Goal: Task Accomplishment & Management: Complete application form

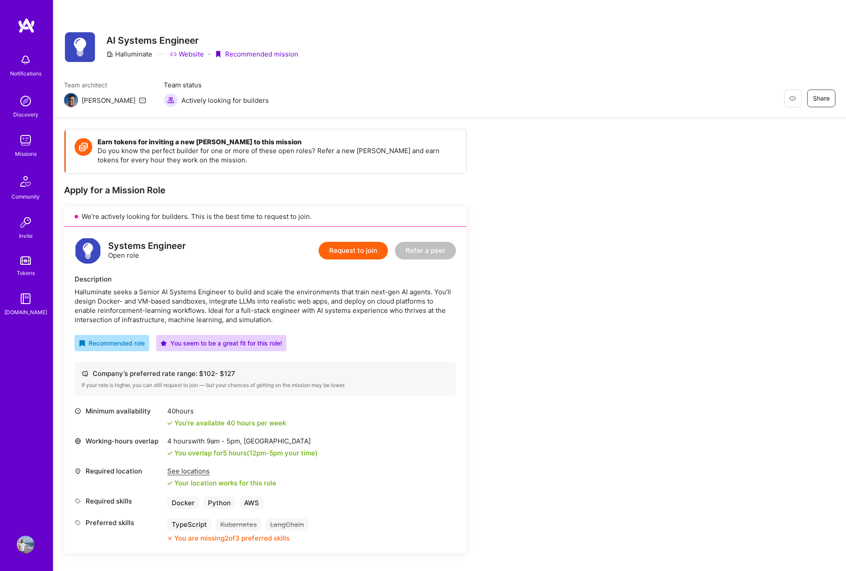
click at [33, 146] on img at bounding box center [26, 140] width 18 height 18
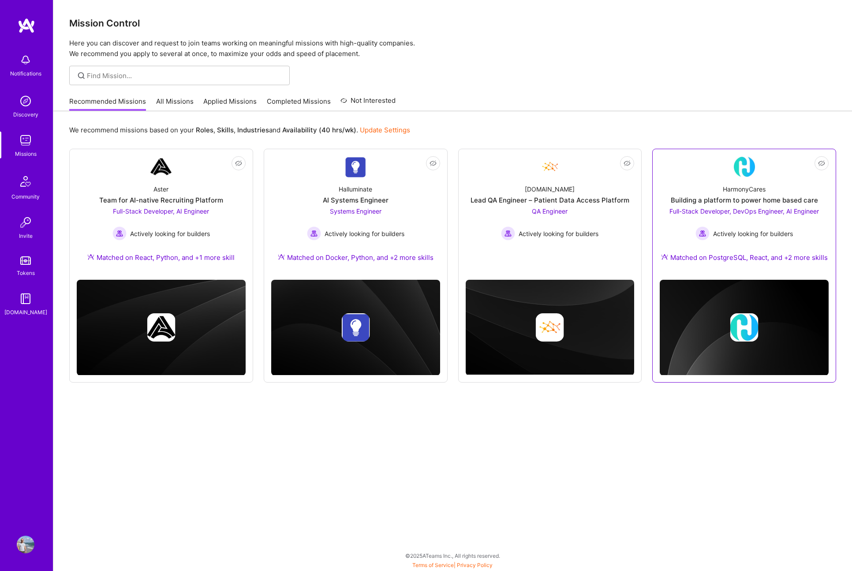
click at [715, 239] on div "Actively looking for builders" at bounding box center [745, 233] width 150 height 14
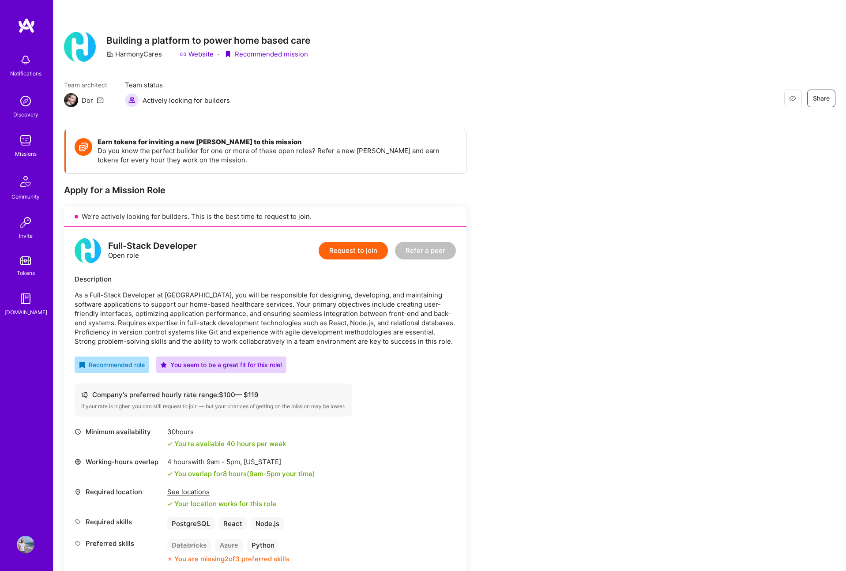
click at [128, 54] on div "HarmonyCares" at bounding box center [134, 53] width 56 height 9
click at [130, 54] on div "HarmonyCares" at bounding box center [134, 53] width 56 height 9
copy div "HarmonyCares"
click at [355, 243] on button "Request to join" at bounding box center [353, 251] width 69 height 18
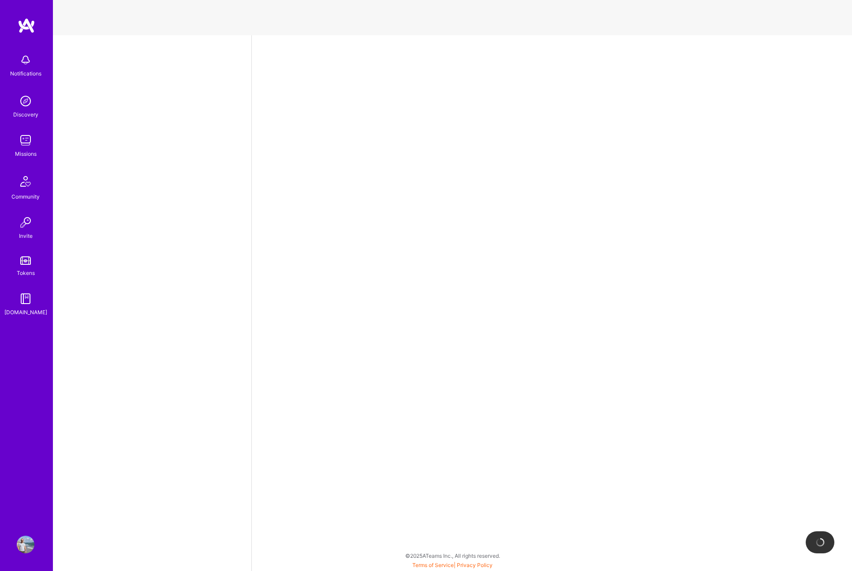
select select "CA"
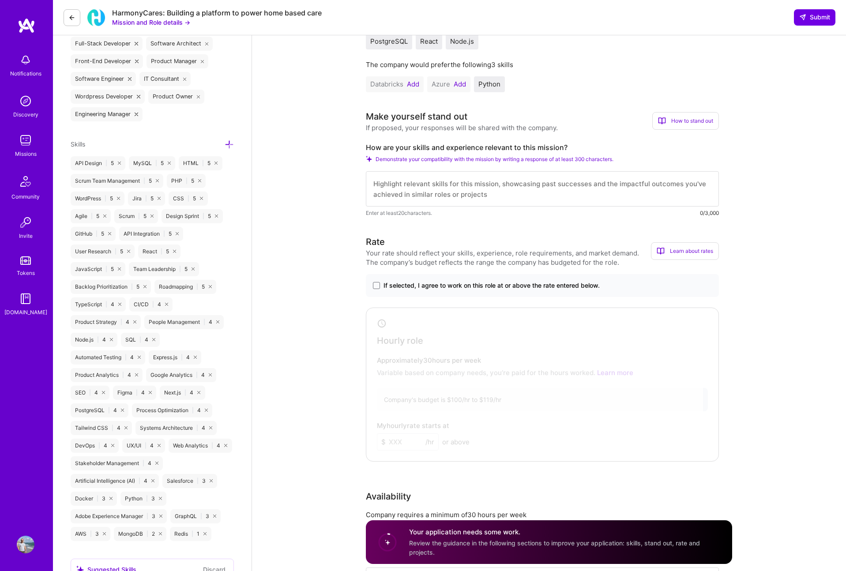
scroll to position [339, 0]
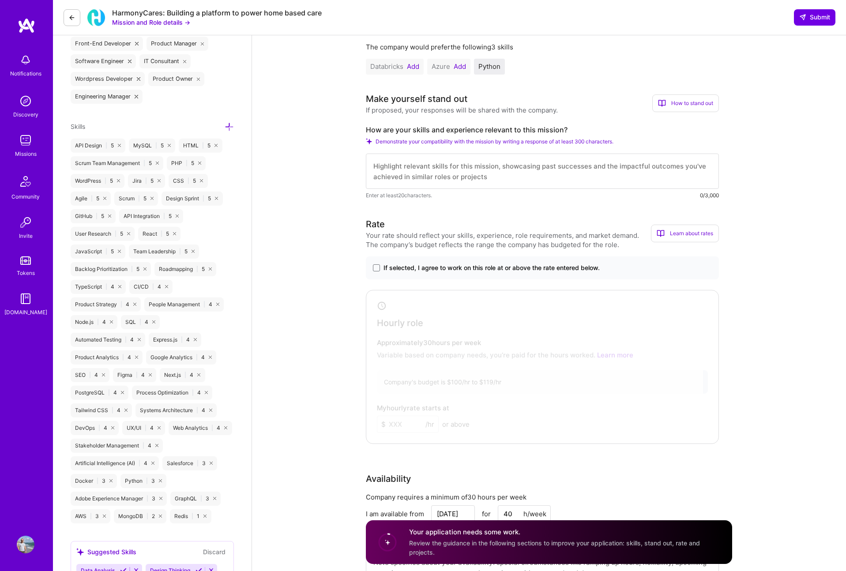
click at [479, 171] on textarea at bounding box center [542, 171] width 353 height 35
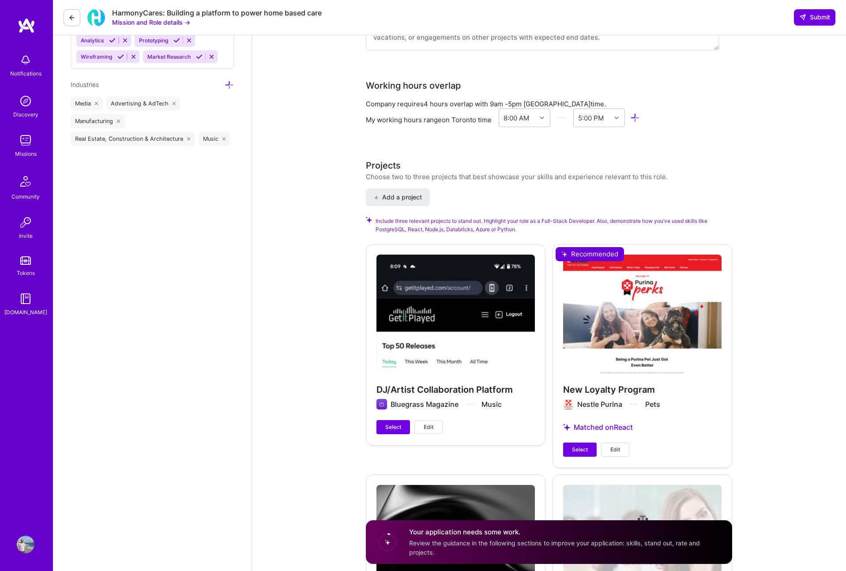
scroll to position [883, 0]
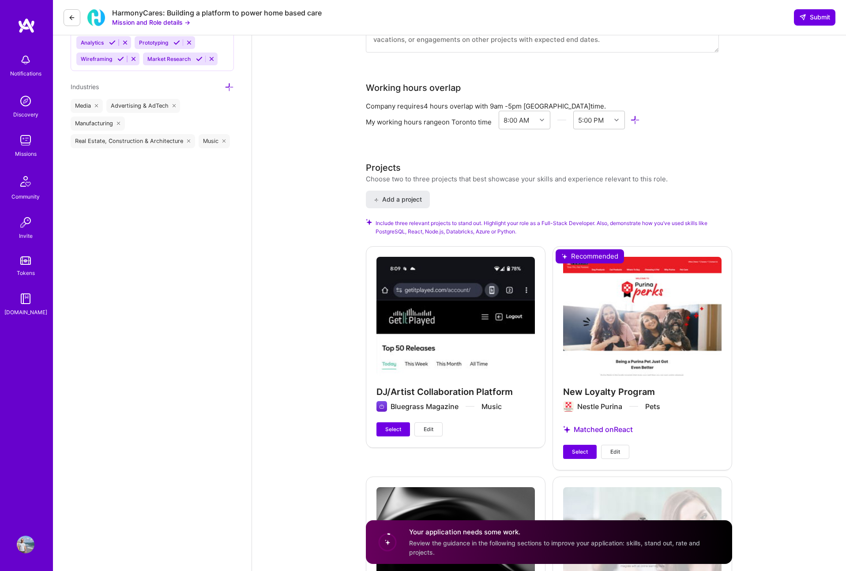
type textarea "I have over 19 years of full stack development experience and a masters in huma…"
click at [589, 460] on div "New Loyalty Program Nestle Purina Pets Matched on React Select Edit" at bounding box center [642, 357] width 180 height 223
click at [578, 454] on span "Select" at bounding box center [580, 452] width 16 height 8
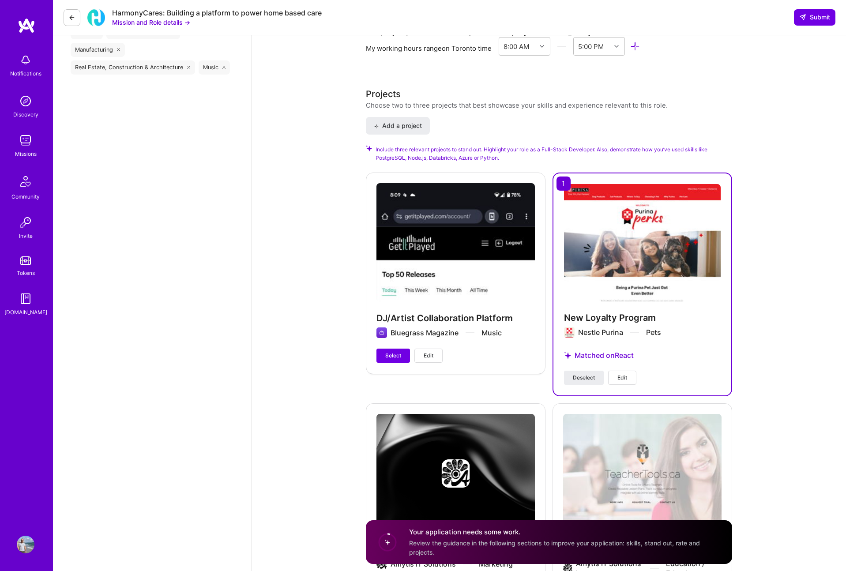
scroll to position [1058, 0]
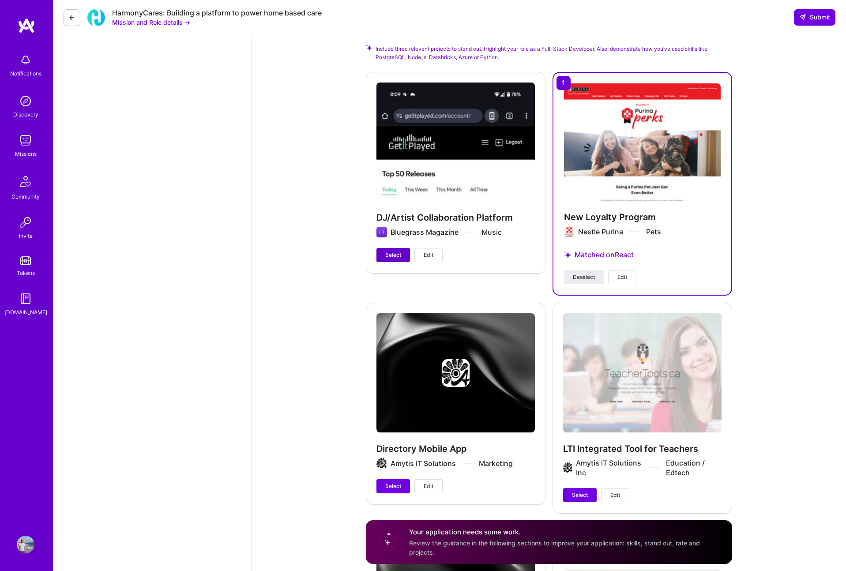
click at [392, 250] on button "Select" at bounding box center [393, 255] width 34 height 14
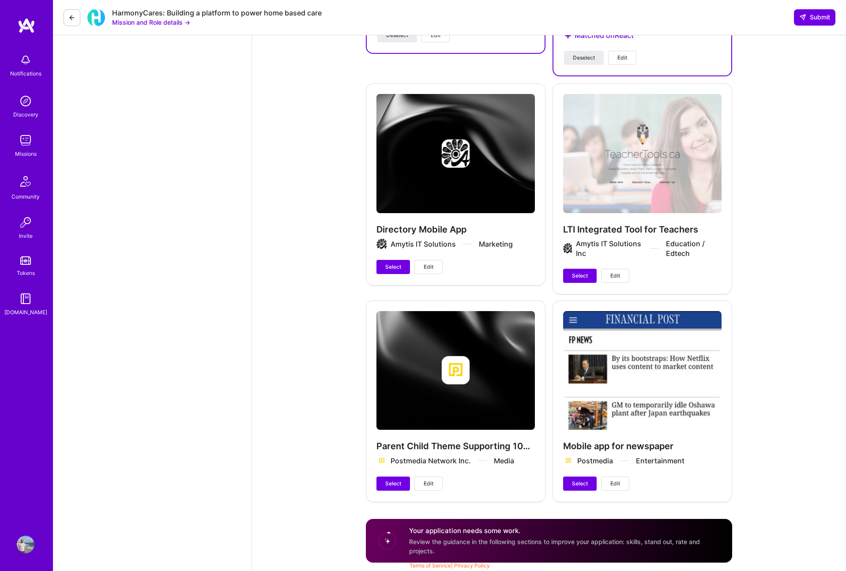
scroll to position [1277, 0]
click at [397, 480] on span "Select" at bounding box center [393, 483] width 16 height 8
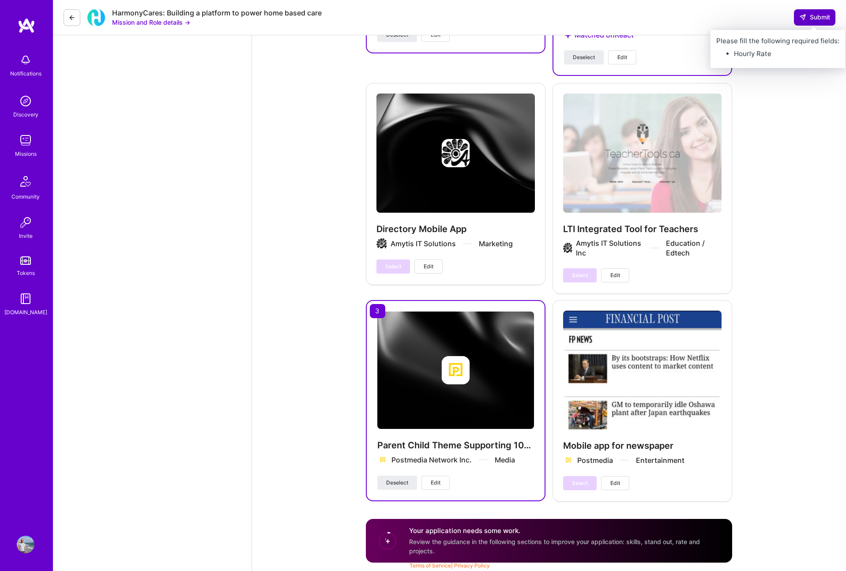
click at [808, 16] on span "Submit" at bounding box center [814, 17] width 31 height 9
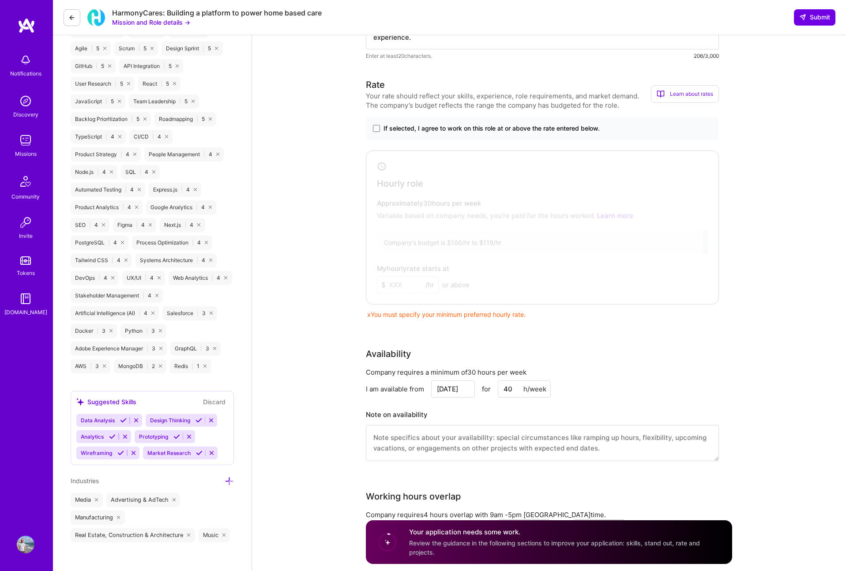
scroll to position [459, 0]
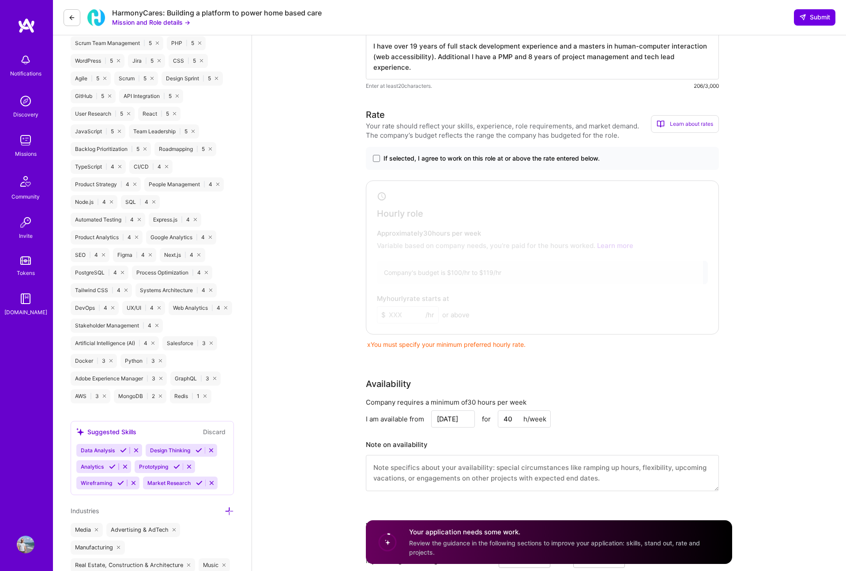
click at [389, 158] on span "If selected, I agree to work on this role at or above the rate entered below." at bounding box center [491, 158] width 216 height 9
click at [0, 0] on input "If selected, I agree to work on this role at or above the rate entered below." at bounding box center [0, 0] width 0 height 0
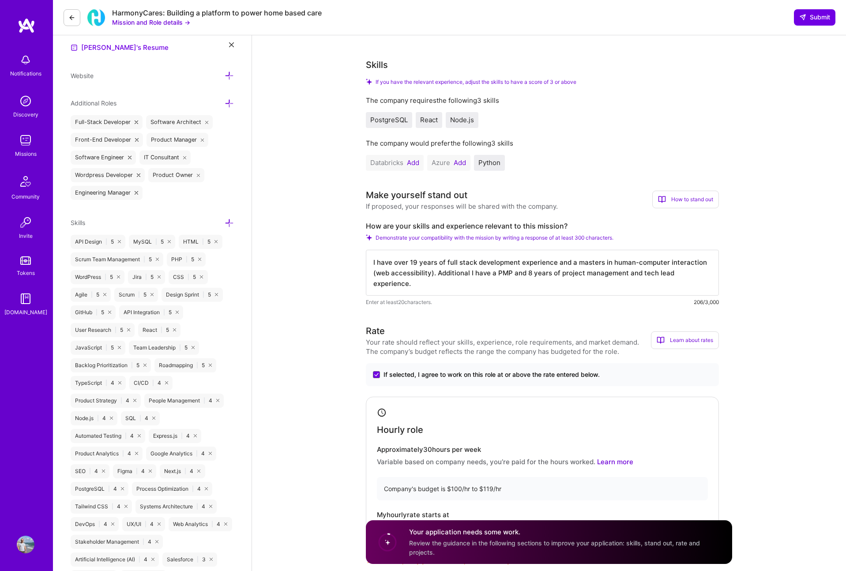
scroll to position [438, 0]
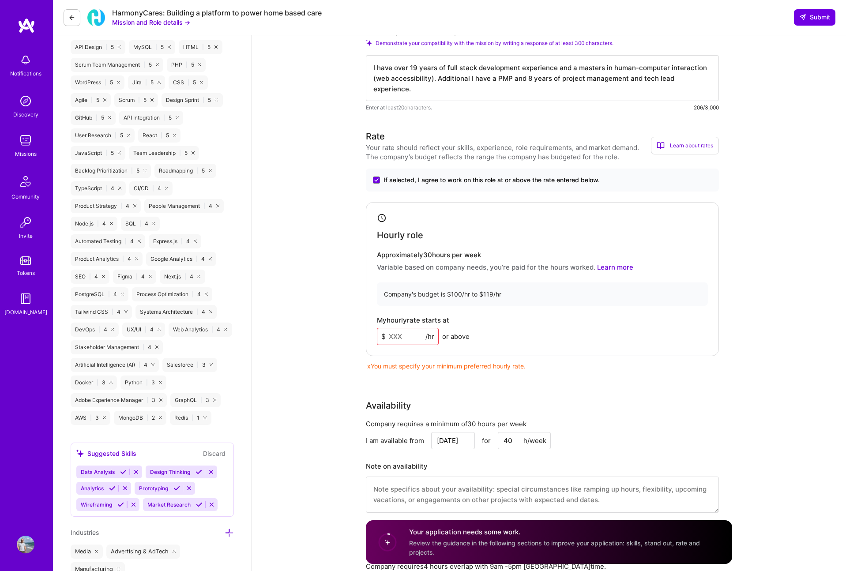
click at [407, 336] on input at bounding box center [408, 336] width 62 height 17
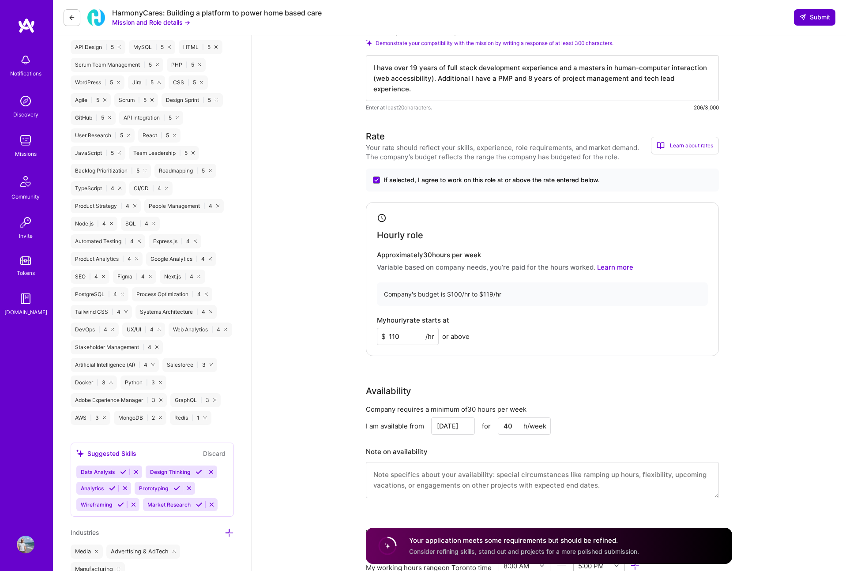
type input "110"
click at [820, 21] on span "Submit" at bounding box center [814, 17] width 31 height 9
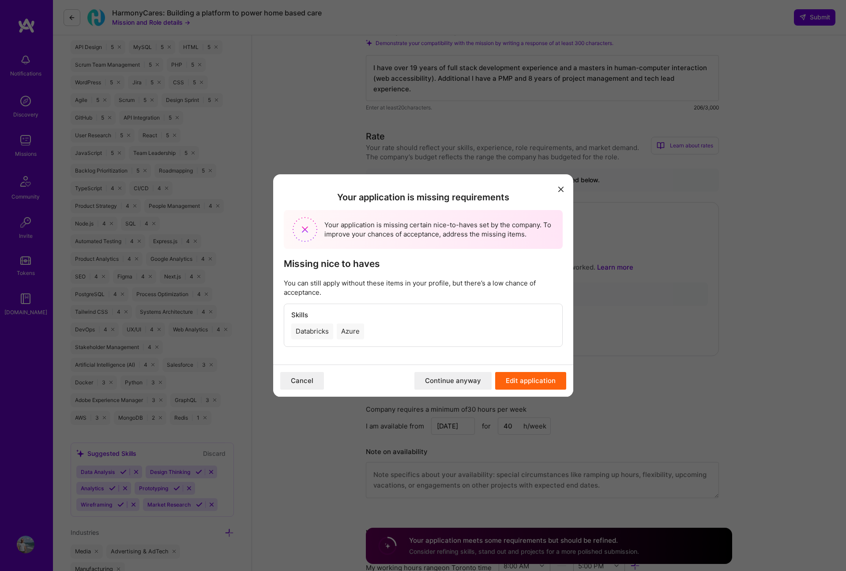
click at [462, 384] on button "Continue anyway" at bounding box center [452, 381] width 77 height 18
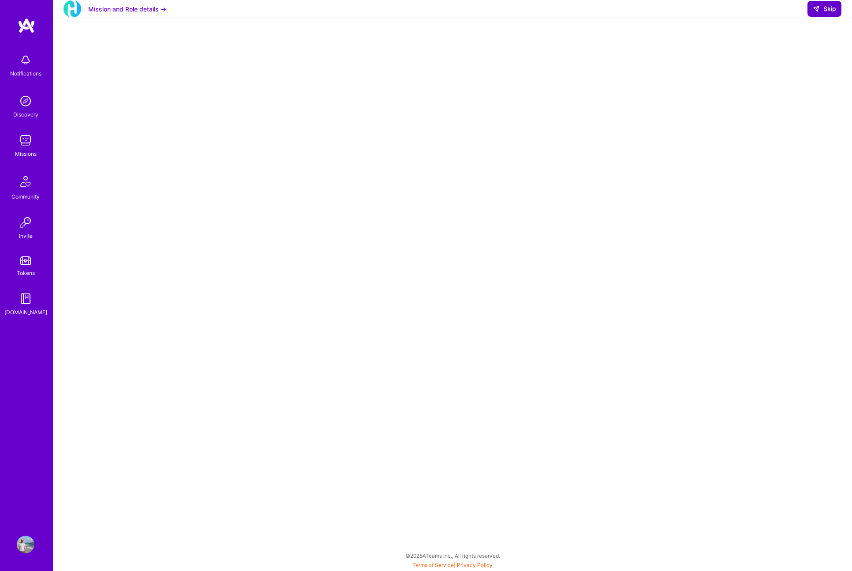
click at [816, 12] on icon at bounding box center [816, 8] width 7 height 7
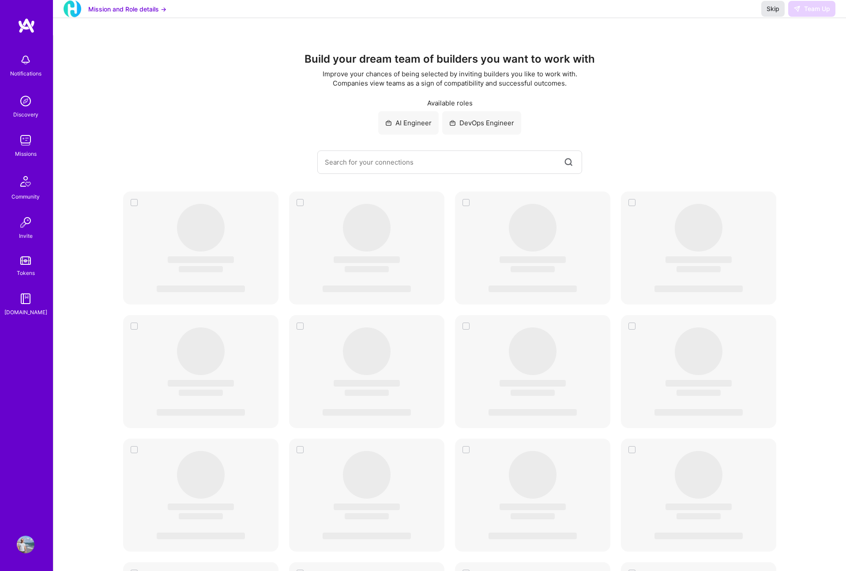
click at [771, 13] on span "Skip" at bounding box center [772, 8] width 13 height 9
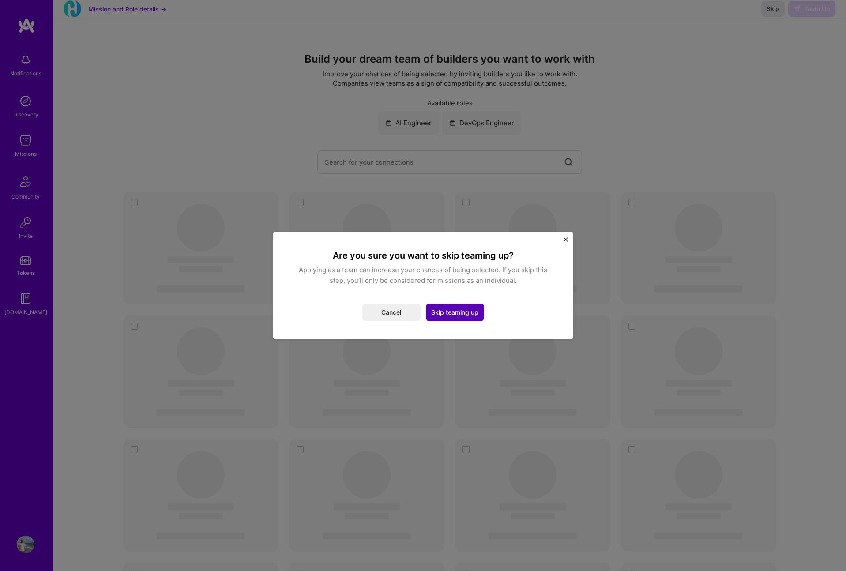
click at [456, 307] on button "Skip teaming up" at bounding box center [455, 313] width 58 height 18
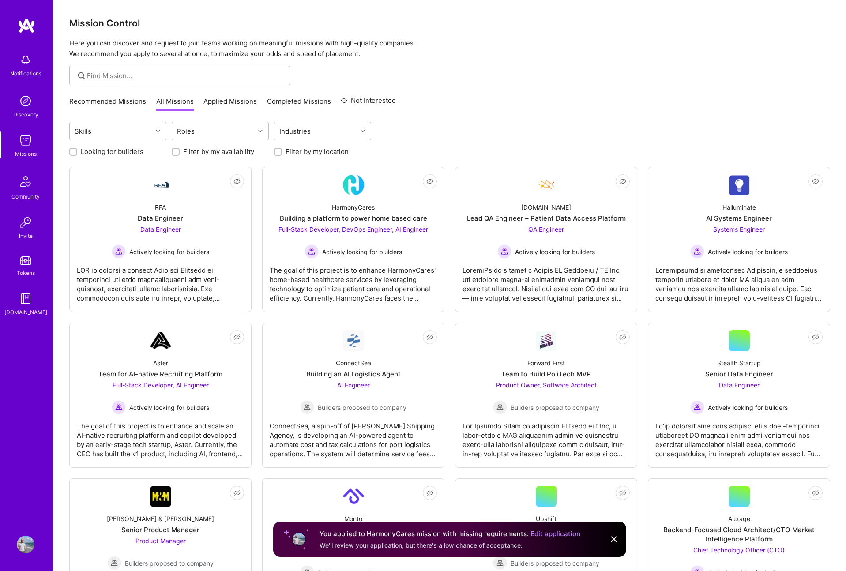
click at [19, 143] on img at bounding box center [26, 140] width 18 height 18
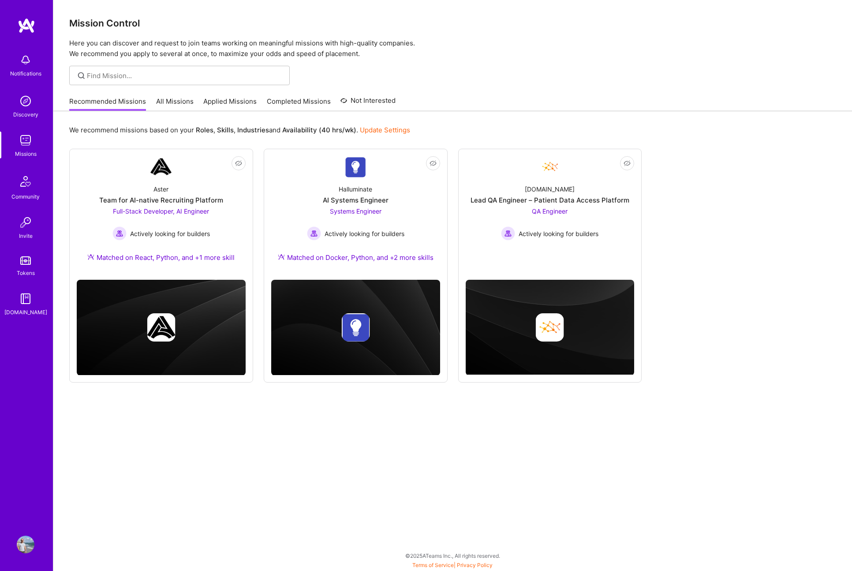
click at [213, 101] on link "Applied Missions" at bounding box center [229, 104] width 53 height 15
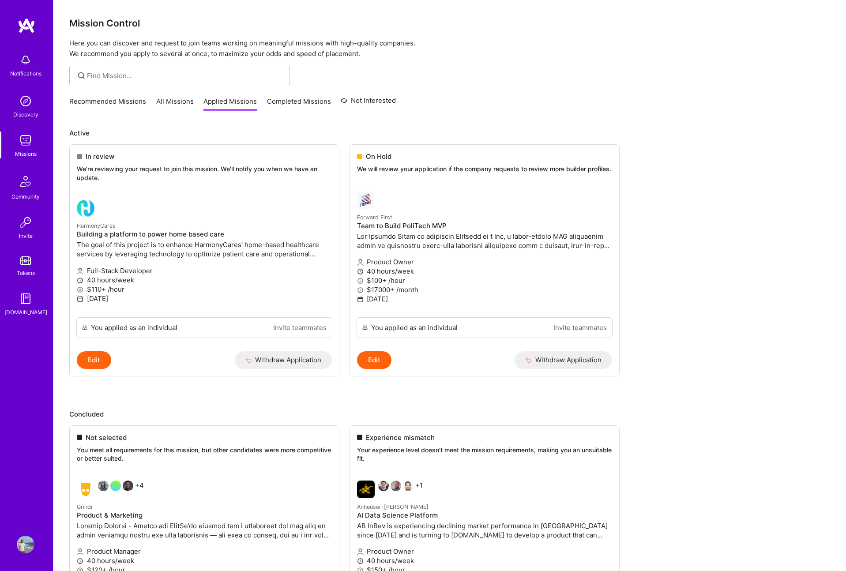
click at [117, 105] on link "Recommended Missions" at bounding box center [107, 104] width 77 height 15
